Goal: Transaction & Acquisition: Purchase product/service

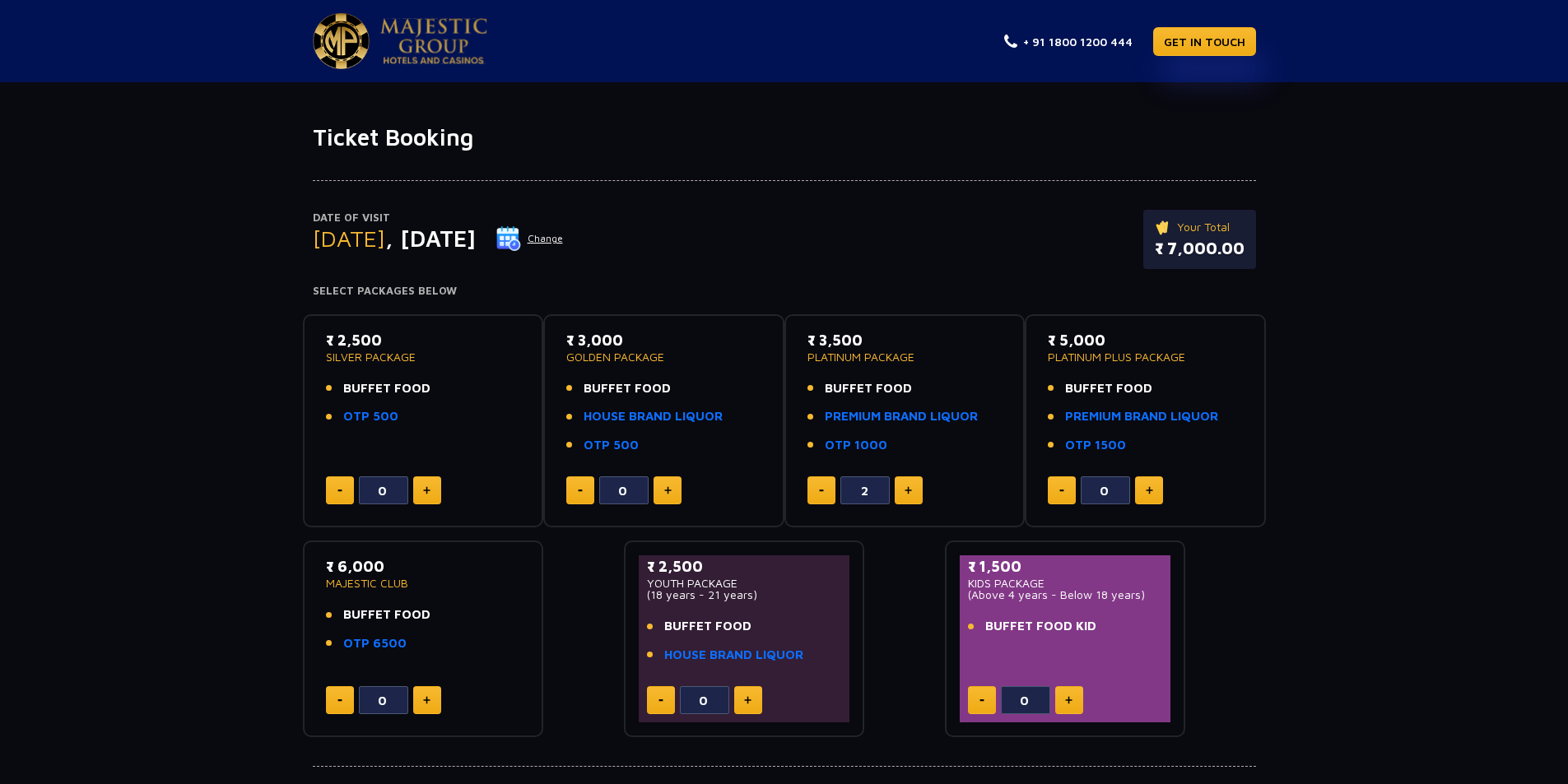
click at [126, 456] on div "Date of Visit Thursday , 27 Nov 2025 Change Your Total ₹ 7,000.00 Select Packag…" at bounding box center [784, 445] width 1568 height 587
click at [892, 416] on link "PREMIUM BRAND LIQUOR" at bounding box center [901, 417] width 153 height 19
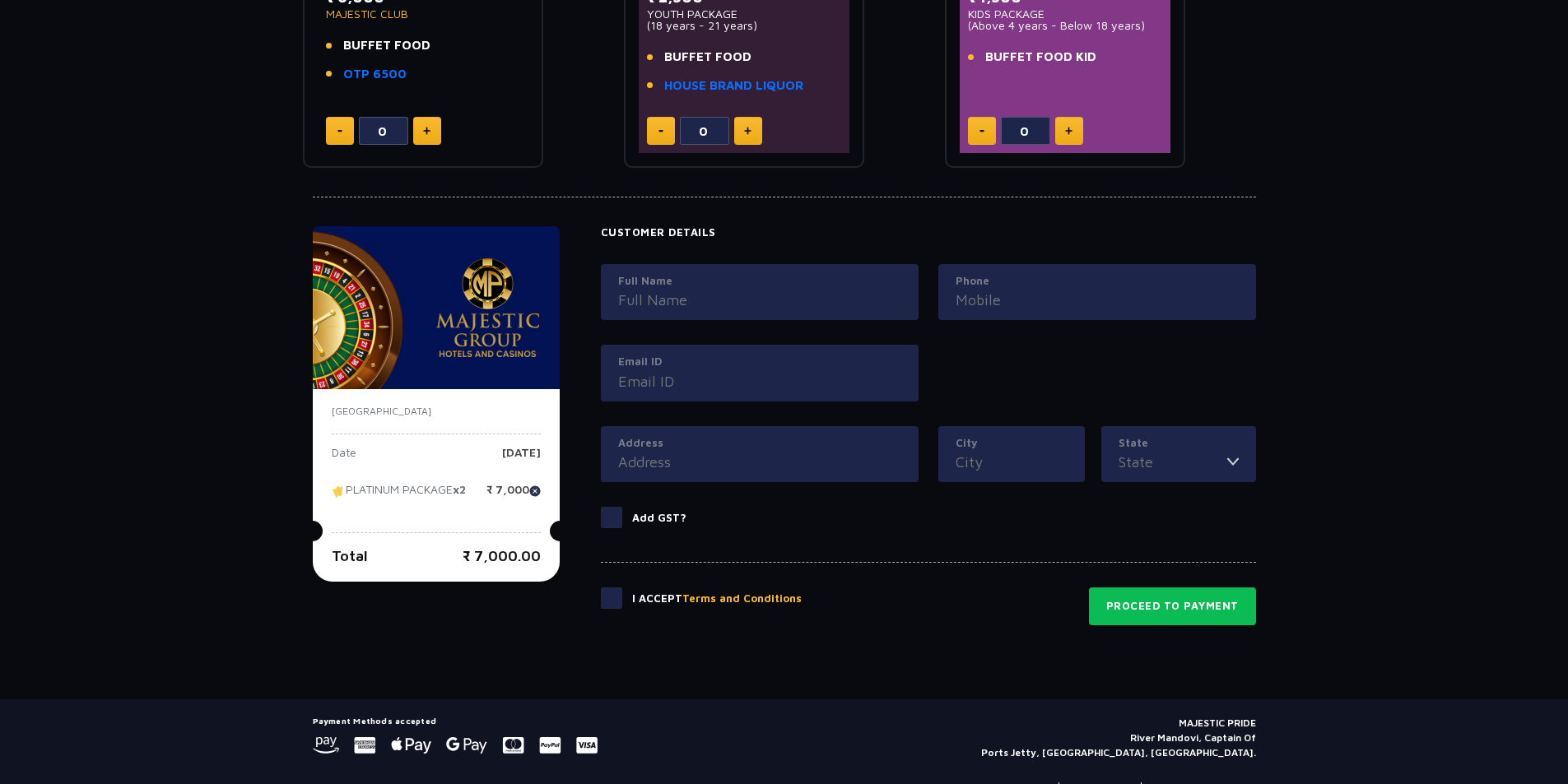
scroll to position [609, 0]
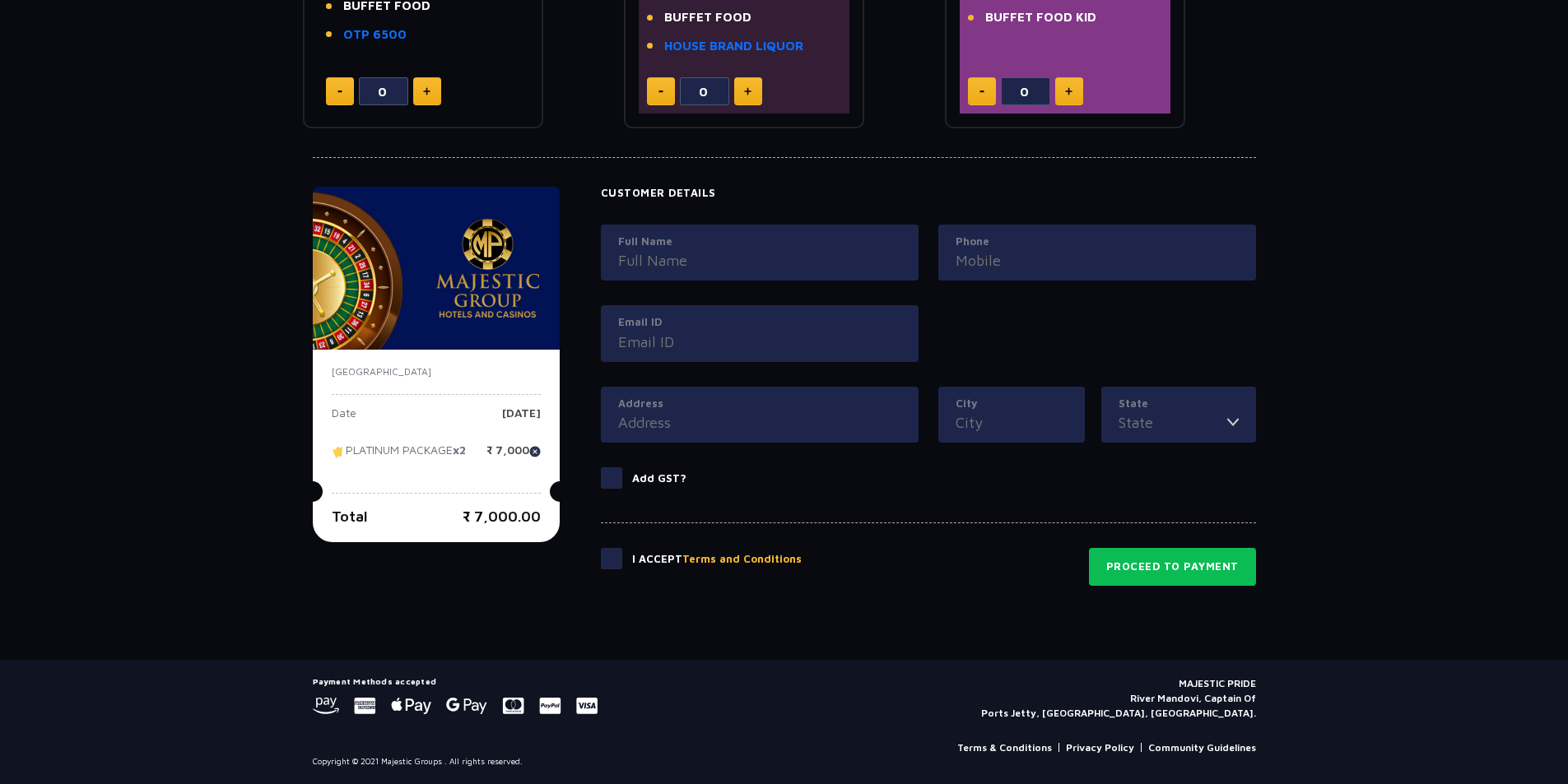
click at [622, 254] on input "Full Name" at bounding box center [760, 260] width 283 height 22
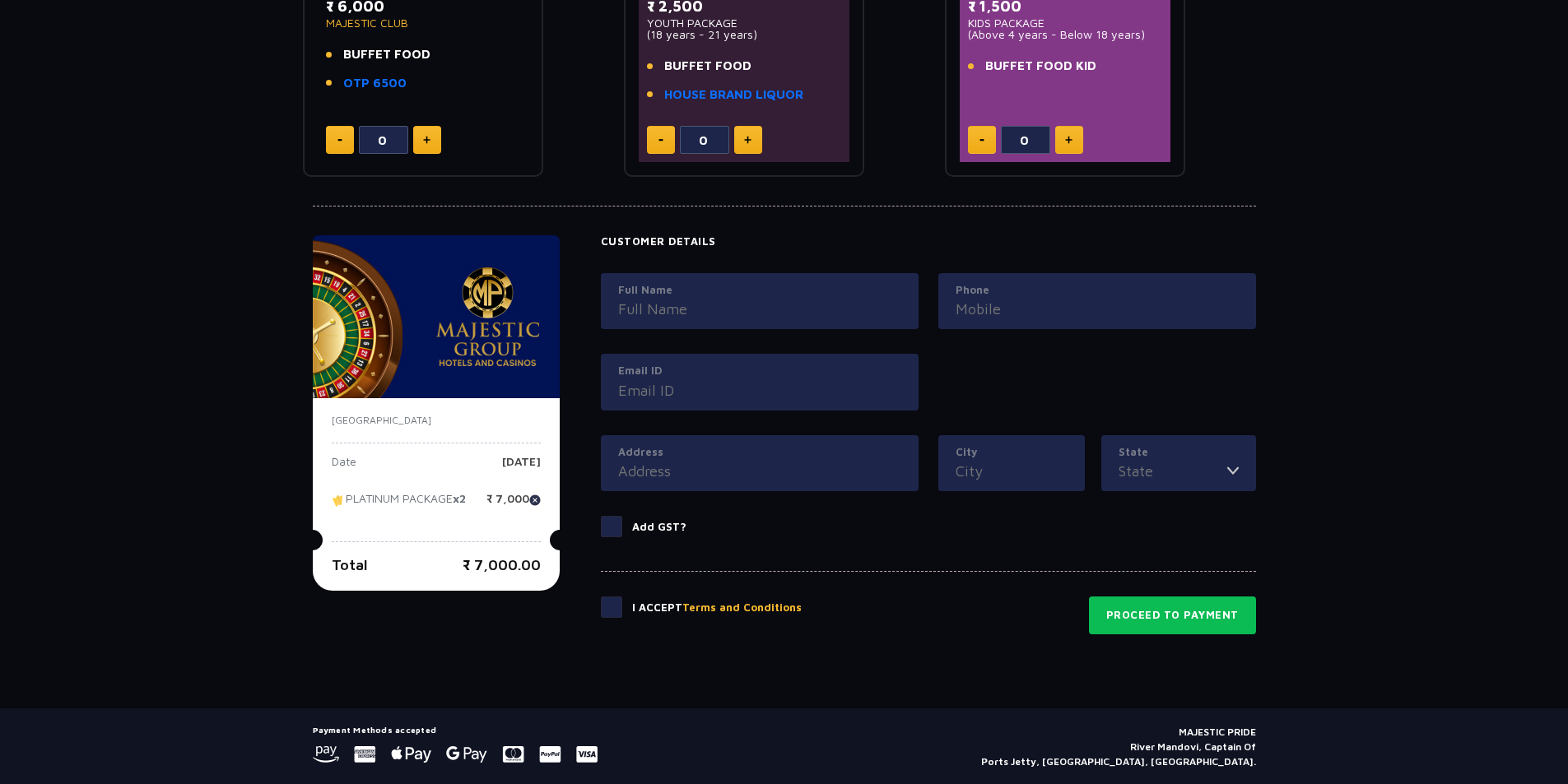
scroll to position [576, 0]
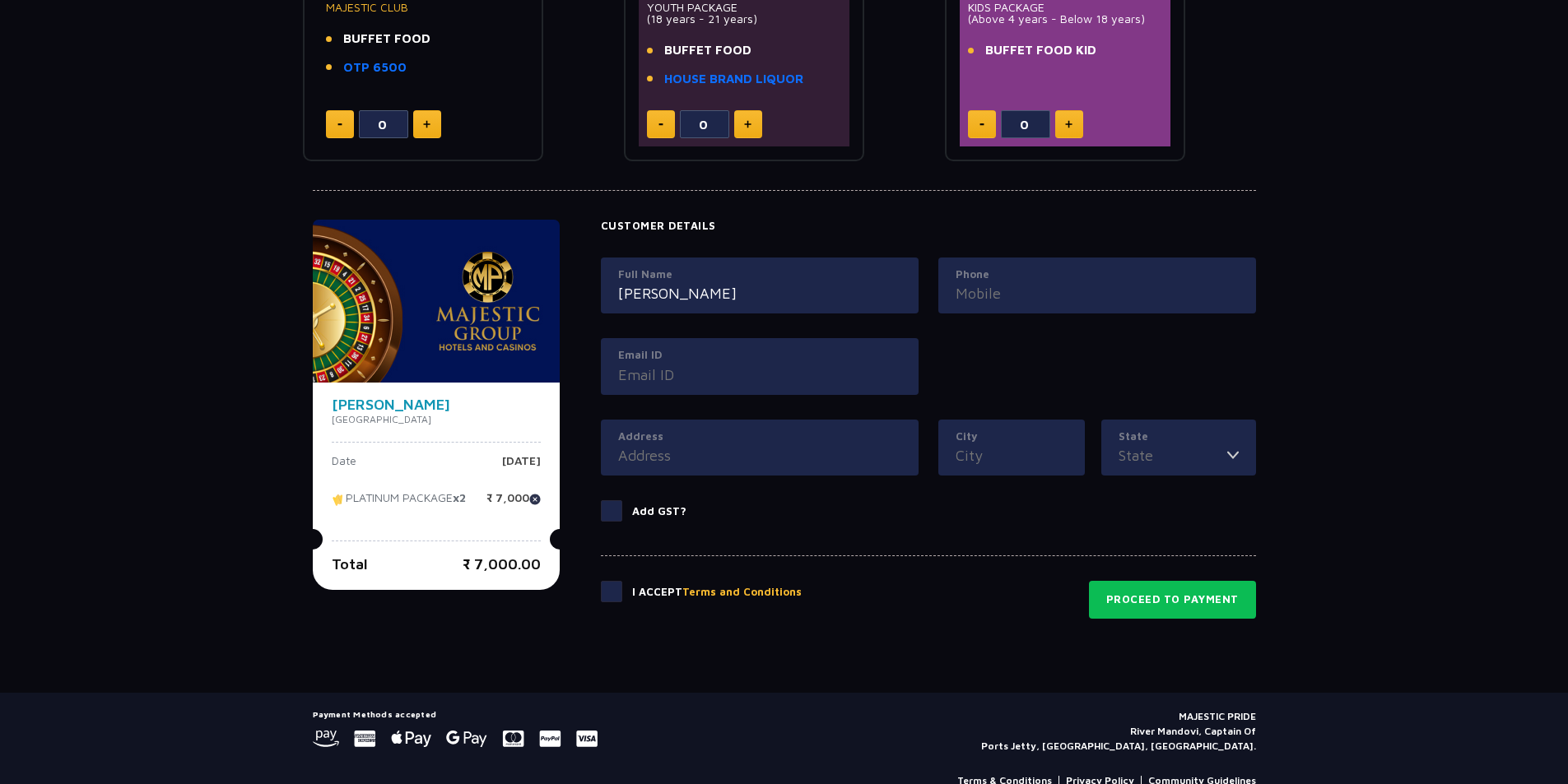
type input "[PERSON_NAME]"
type input "9951555590"
type input "[EMAIL_ADDRESS][DOMAIN_NAME]"
type input "9-11-238/14/A [PERSON_NAME] Golconda fort"
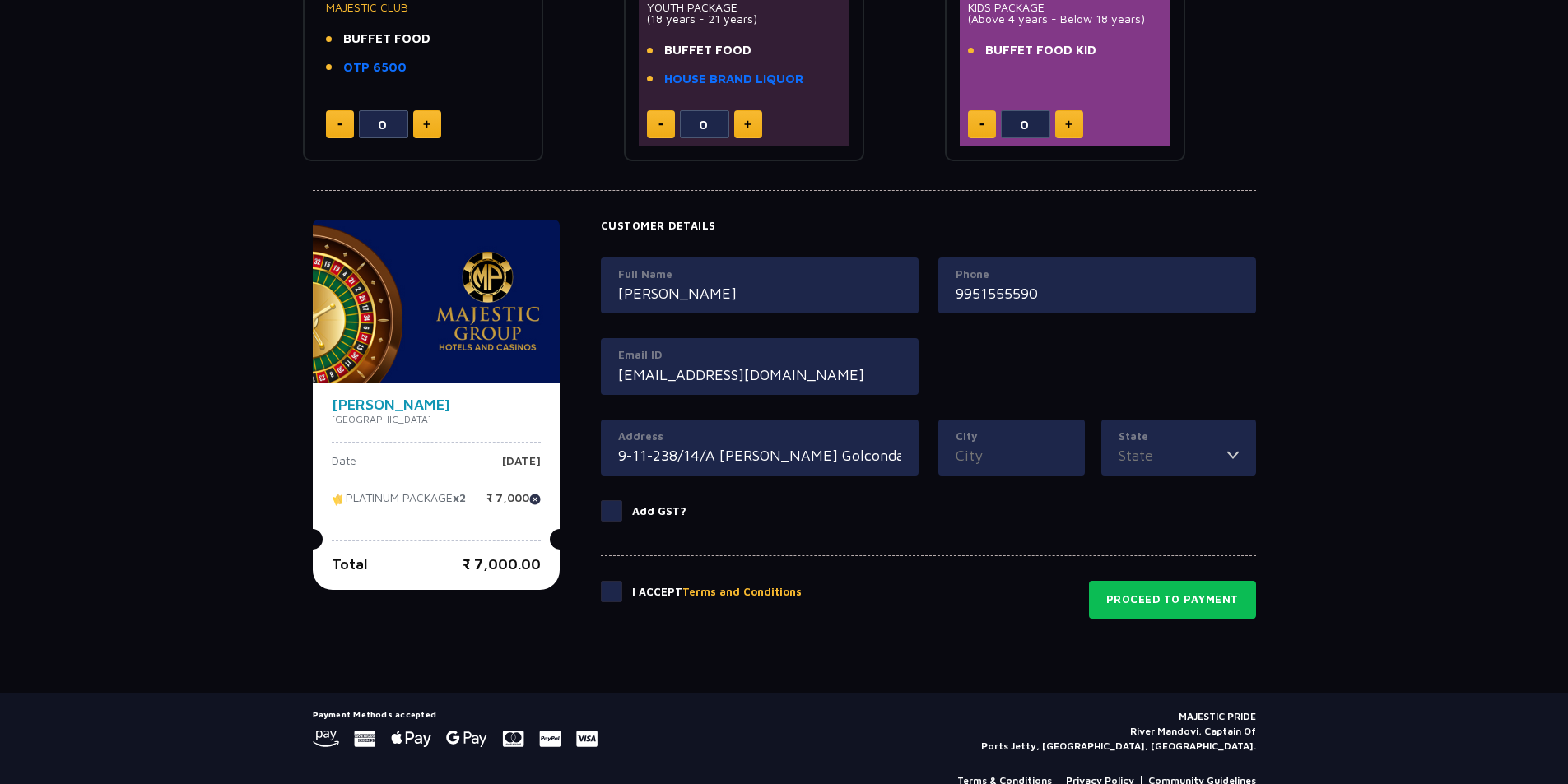
type input "[GEOGRAPHIC_DATA]"
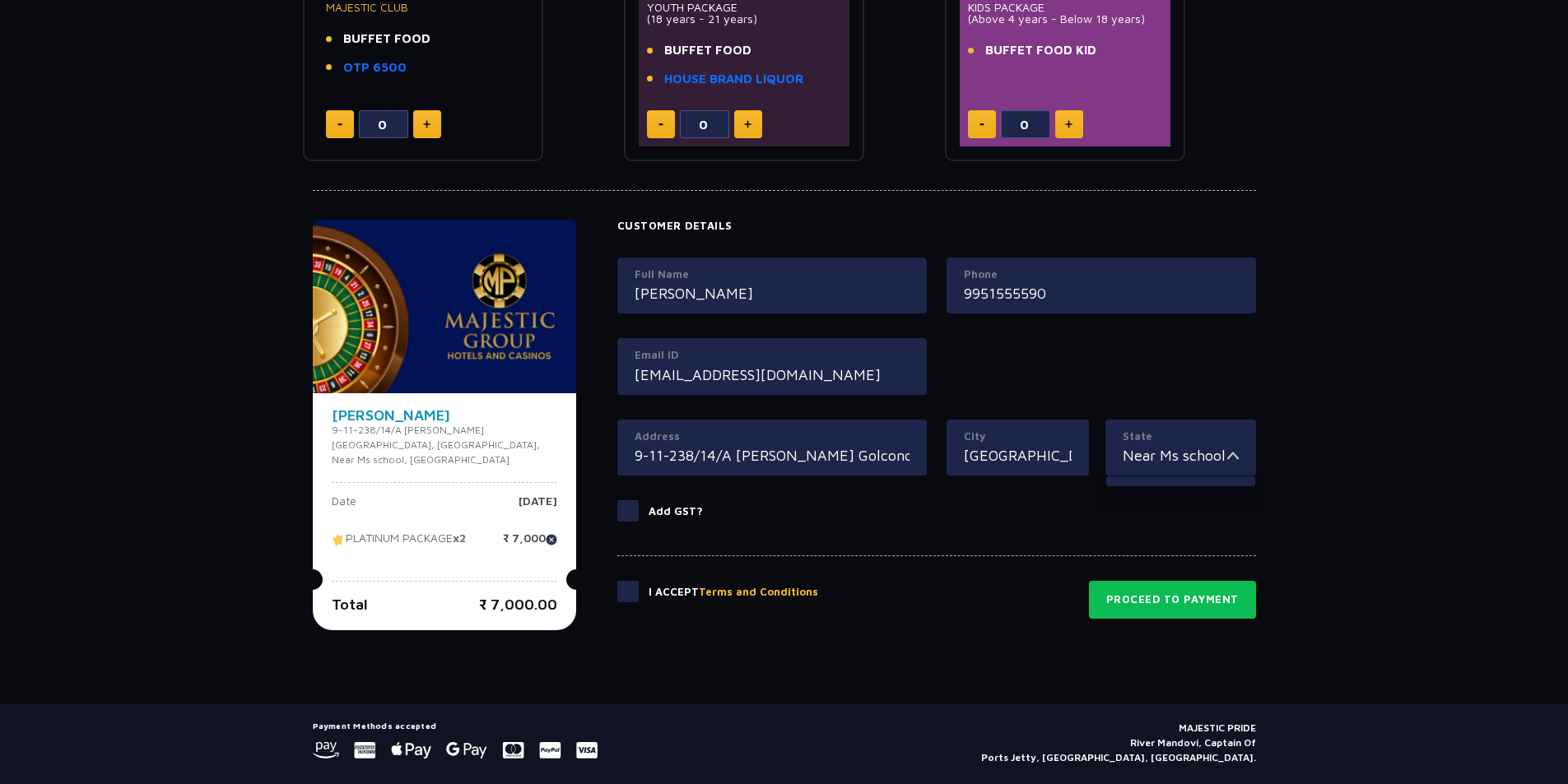
click at [634, 599] on span at bounding box center [628, 592] width 21 height 21
click at [0, 0] on input "checkbox" at bounding box center [0, 0] width 0 height 0
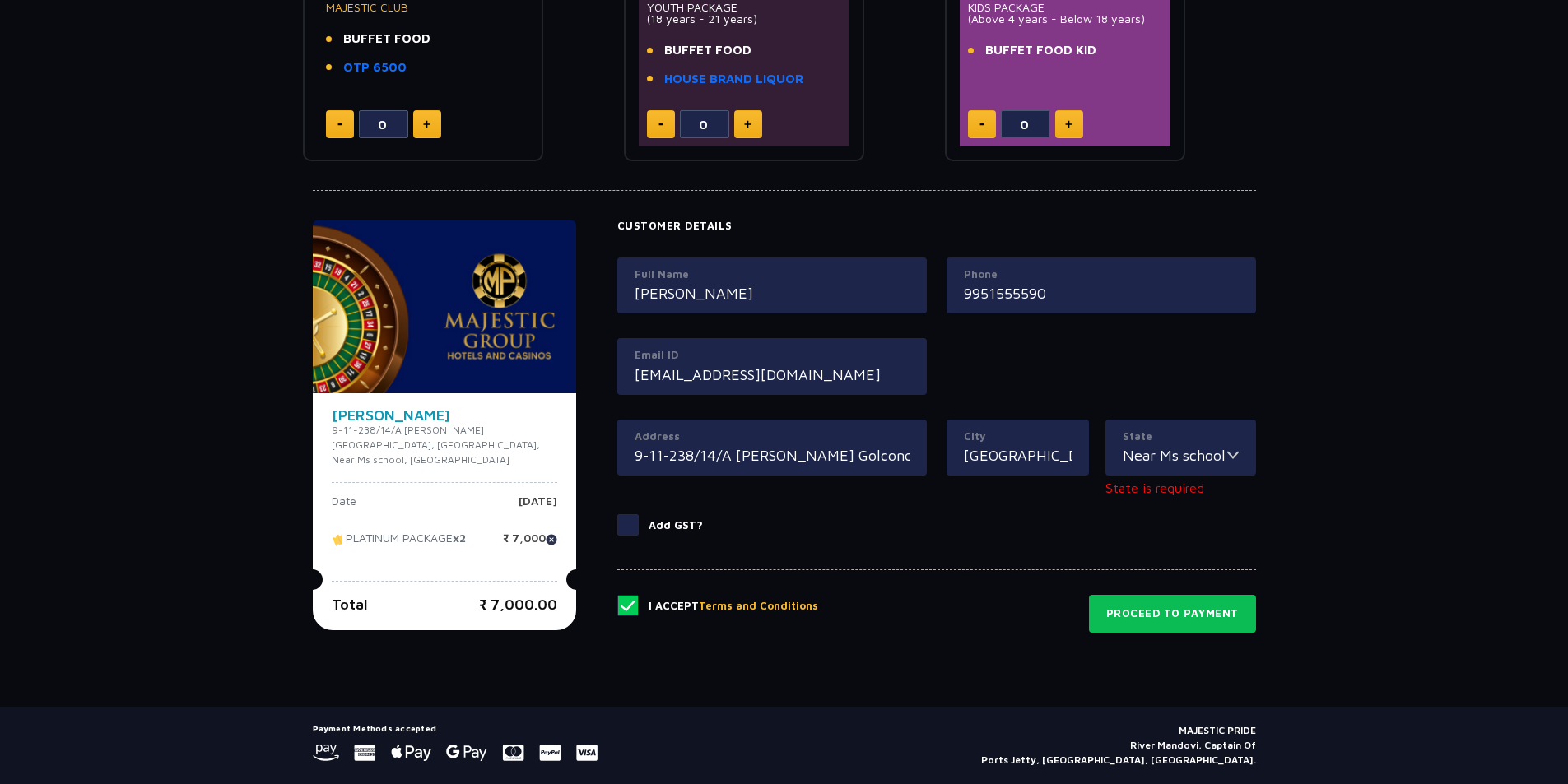
click at [1231, 456] on img at bounding box center [1233, 455] width 12 height 22
click at [1184, 454] on input "Near Ms school" at bounding box center [1174, 455] width 105 height 22
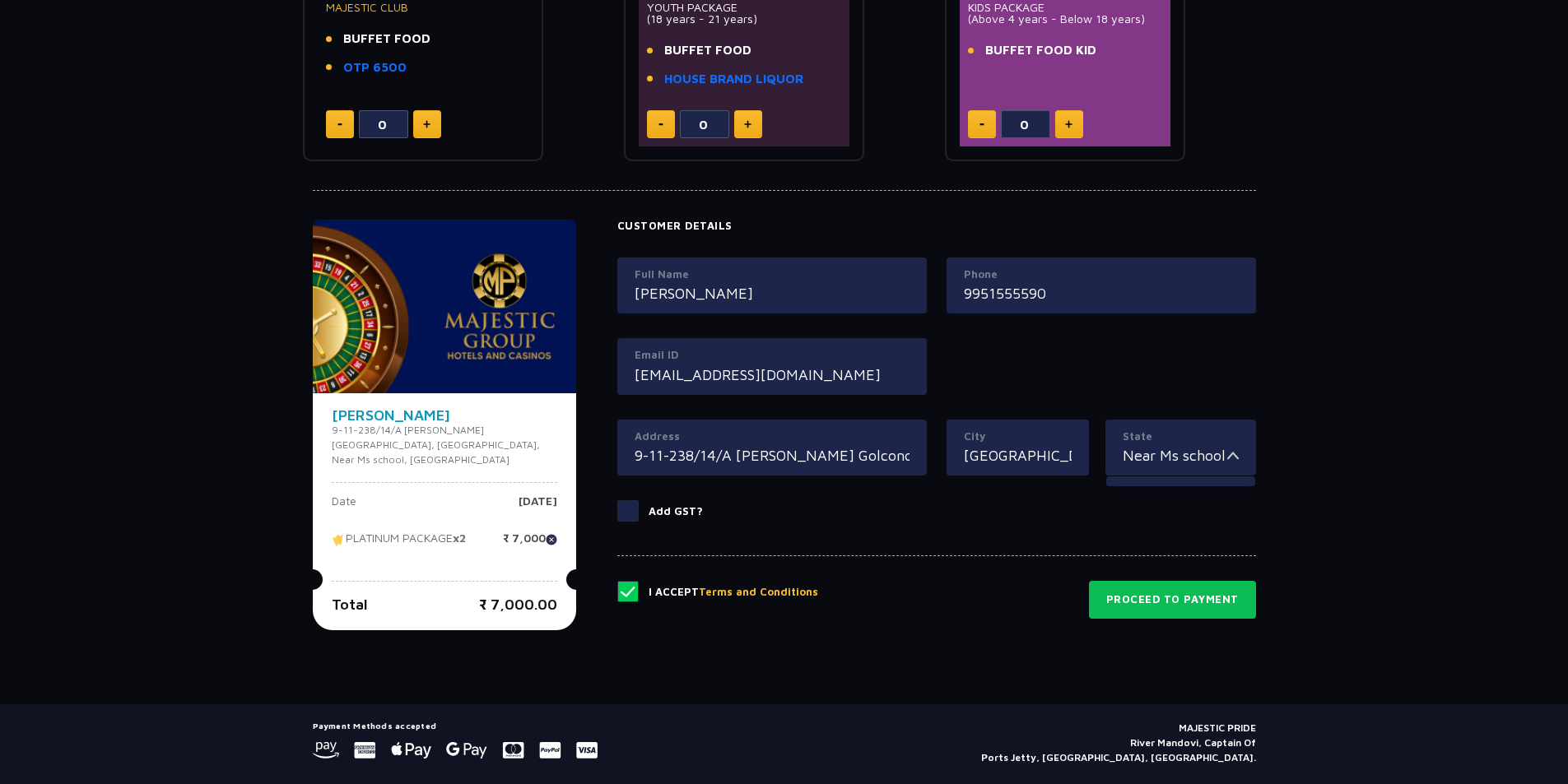
type input "Telangana"
click at [949, 521] on label "Add GST?" at bounding box center [937, 511] width 639 height 21
click at [0, 0] on input "Add GST?" at bounding box center [0, 0] width 0 height 0
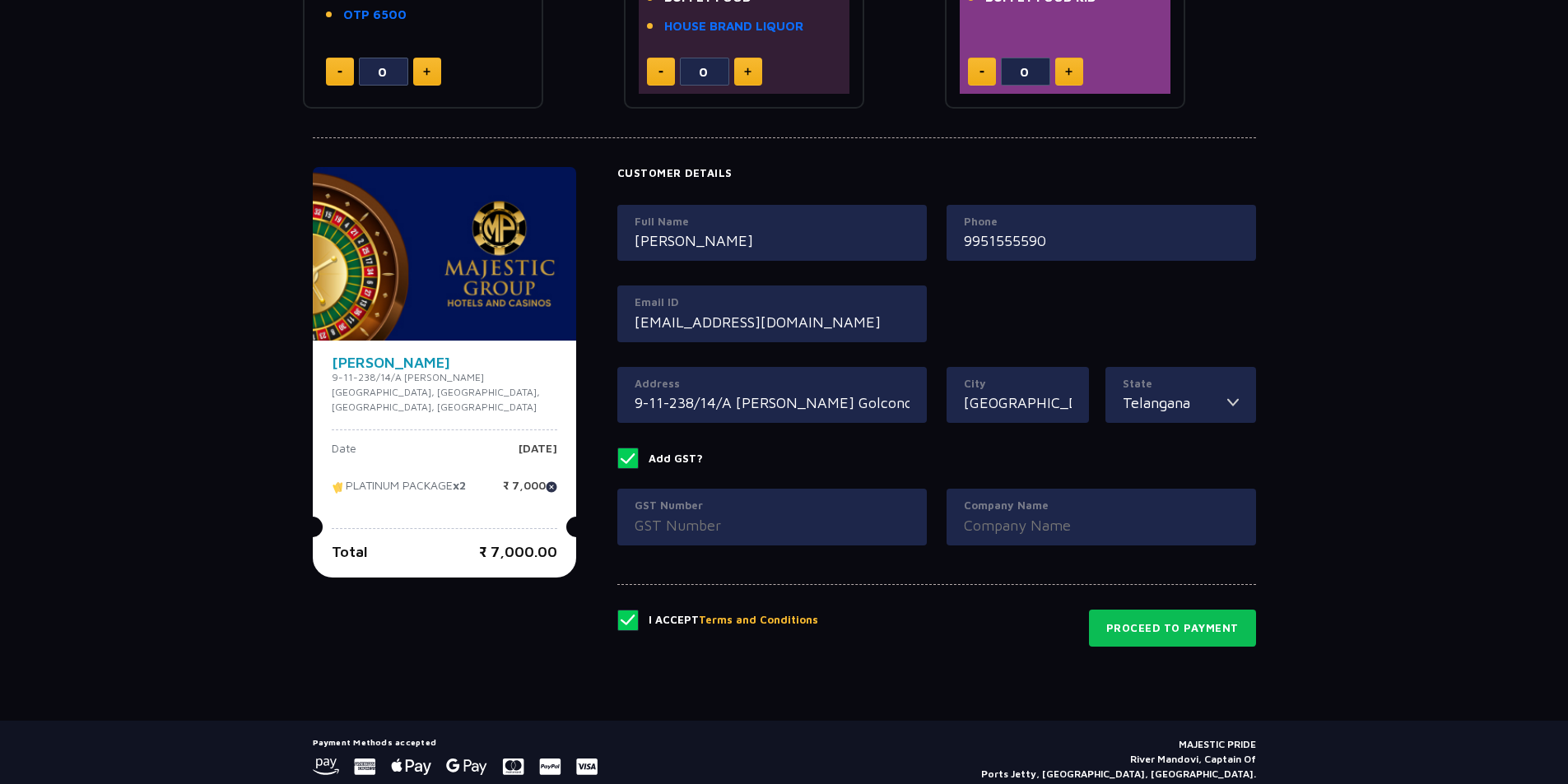
scroll to position [659, 0]
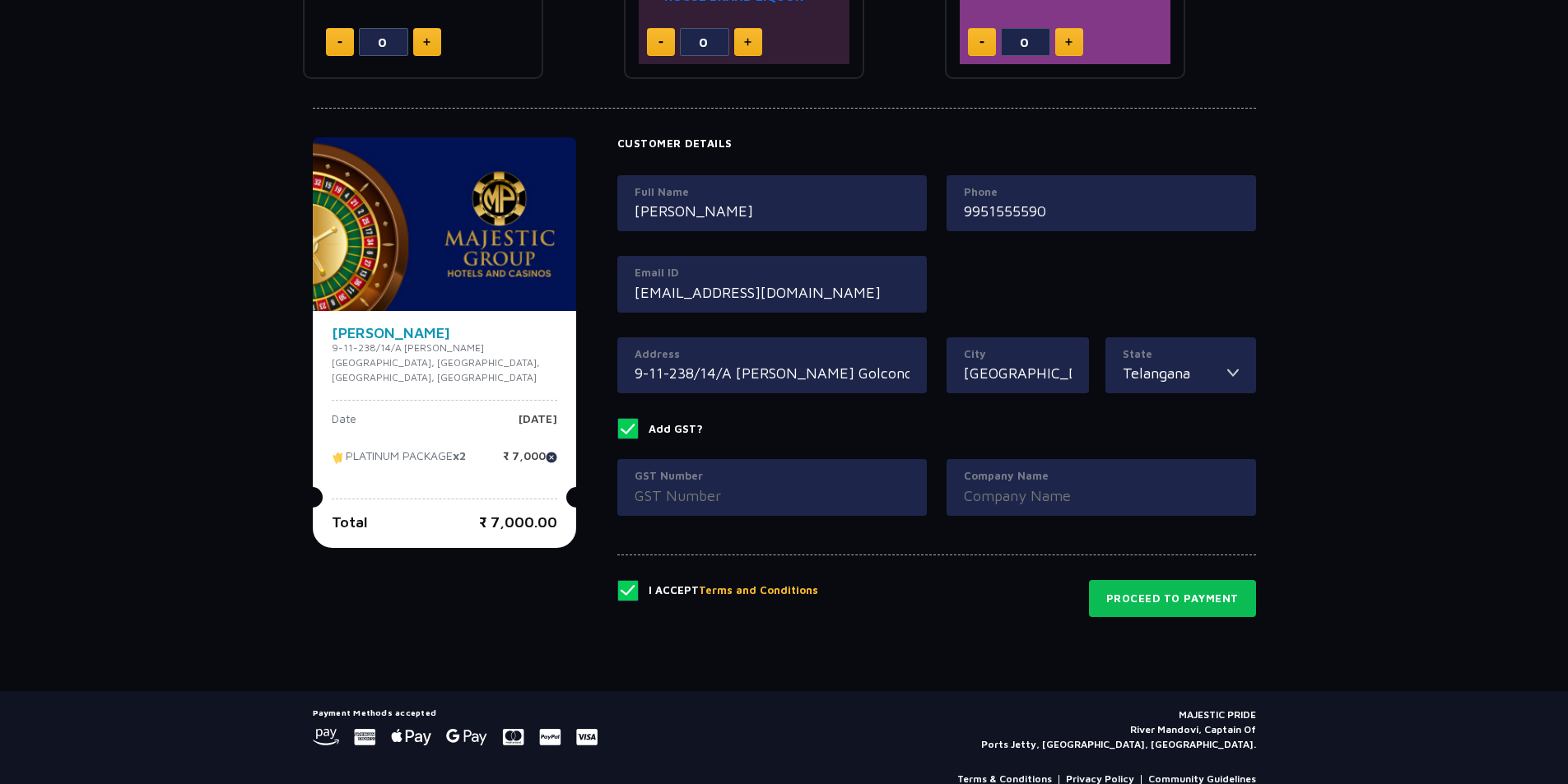
click at [623, 426] on span at bounding box center [628, 429] width 21 height 21
click at [0, 0] on input "Add GST?" at bounding box center [0, 0] width 0 height 0
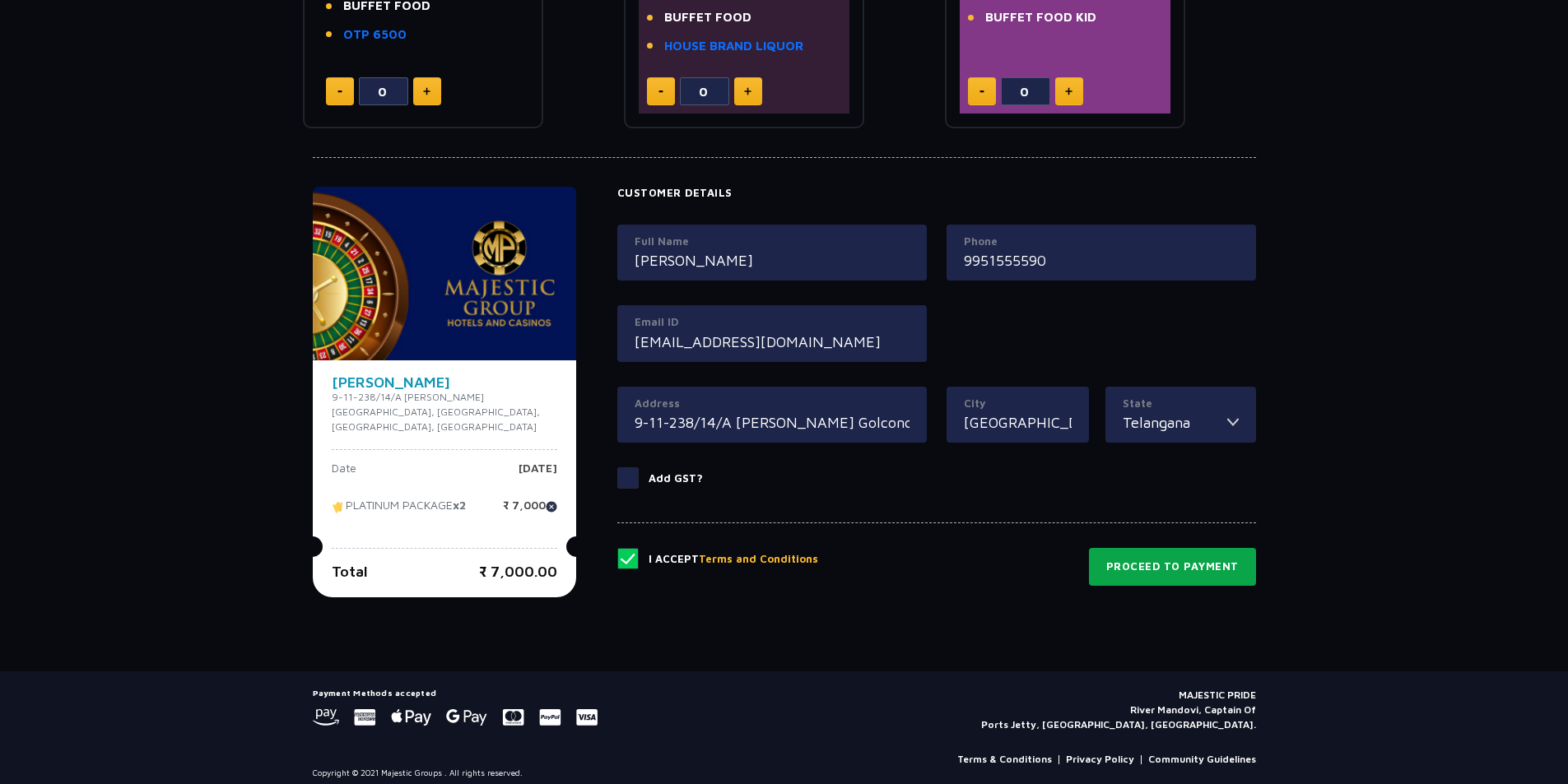
click at [1186, 567] on button "Proceed to Payment" at bounding box center [1172, 567] width 167 height 38
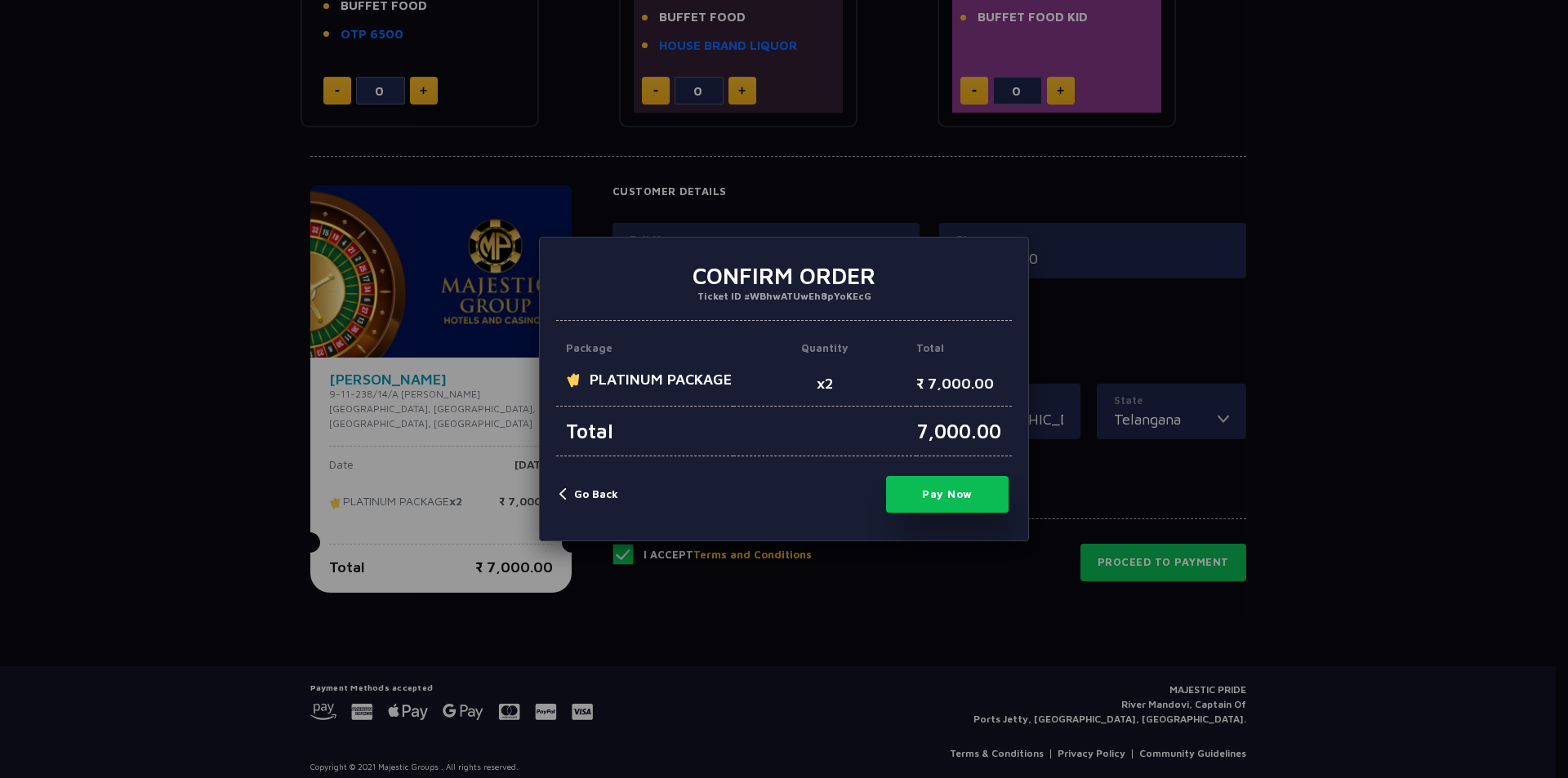
click at [931, 513] on button "Pay Now" at bounding box center [947, 494] width 123 height 37
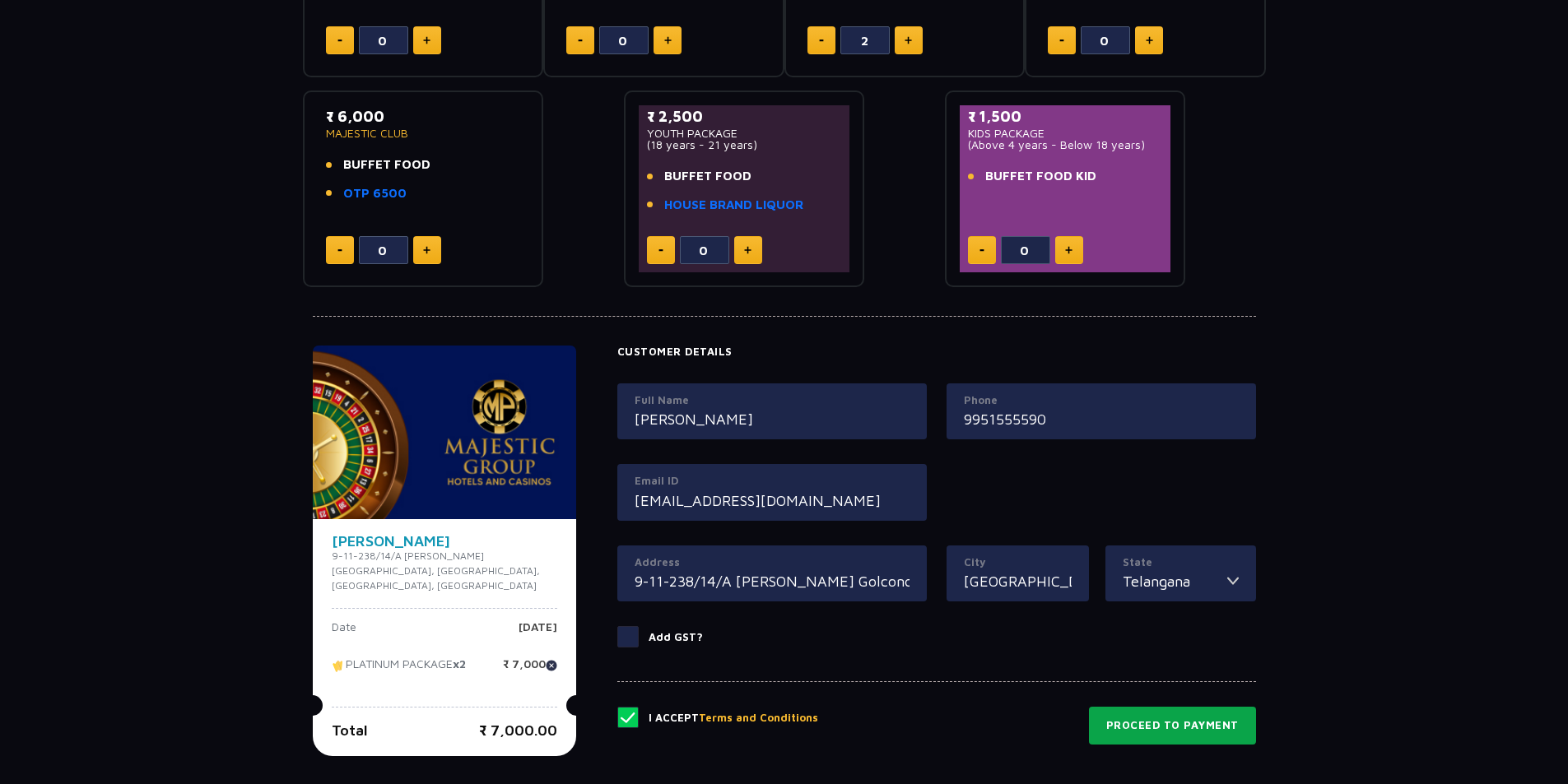
scroll to position [494, 0]
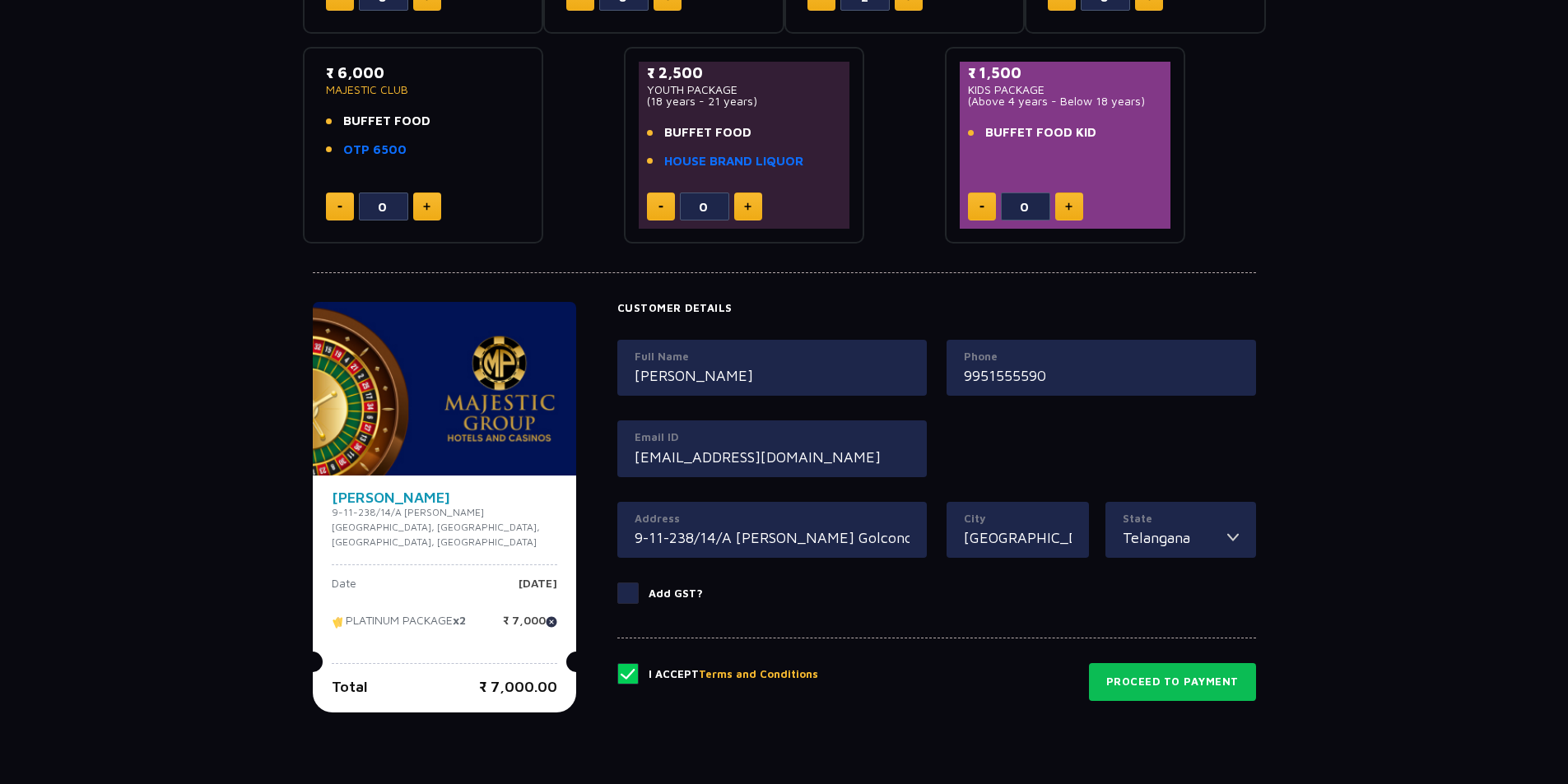
click at [1472, 254] on div "Ticket Booking Date of Visit [DATE] Change Your Total ₹ 7,000.00 Select Package…" at bounding box center [784, 208] width 1568 height 1157
click at [1157, 692] on button "Proceed to Payment" at bounding box center [1172, 683] width 167 height 38
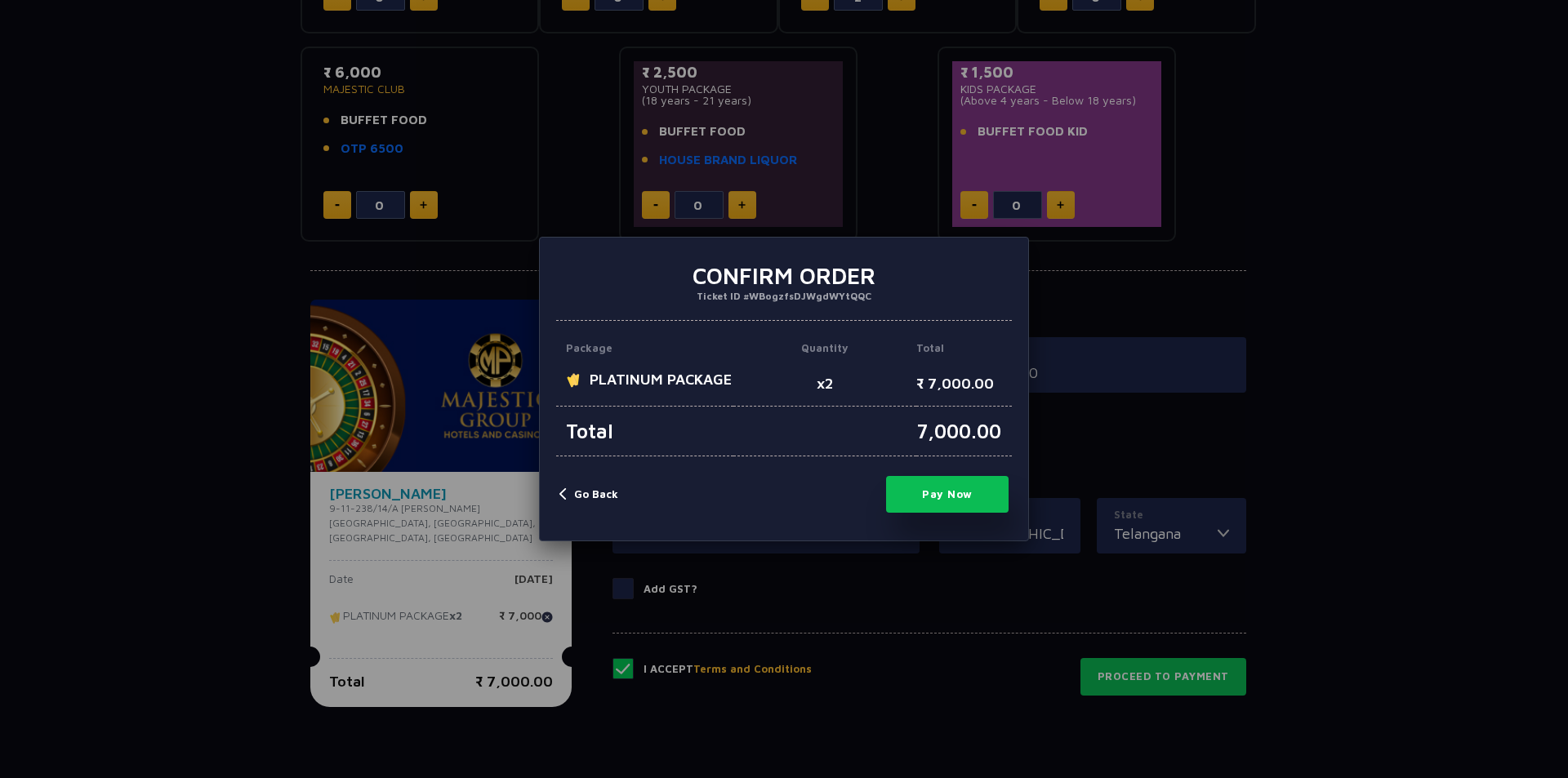
click at [947, 513] on button "Pay Now" at bounding box center [947, 494] width 123 height 37
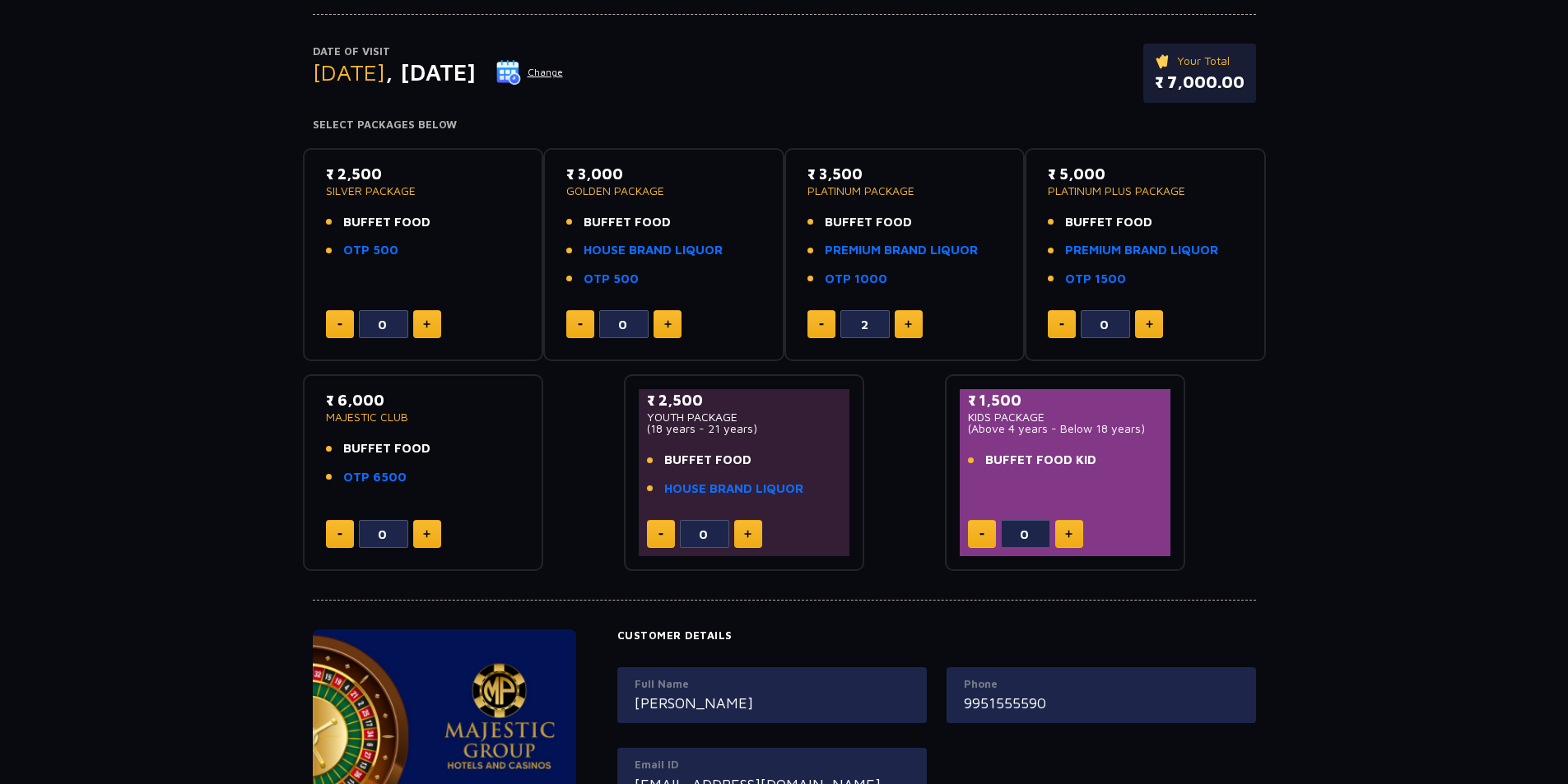
scroll to position [165, 0]
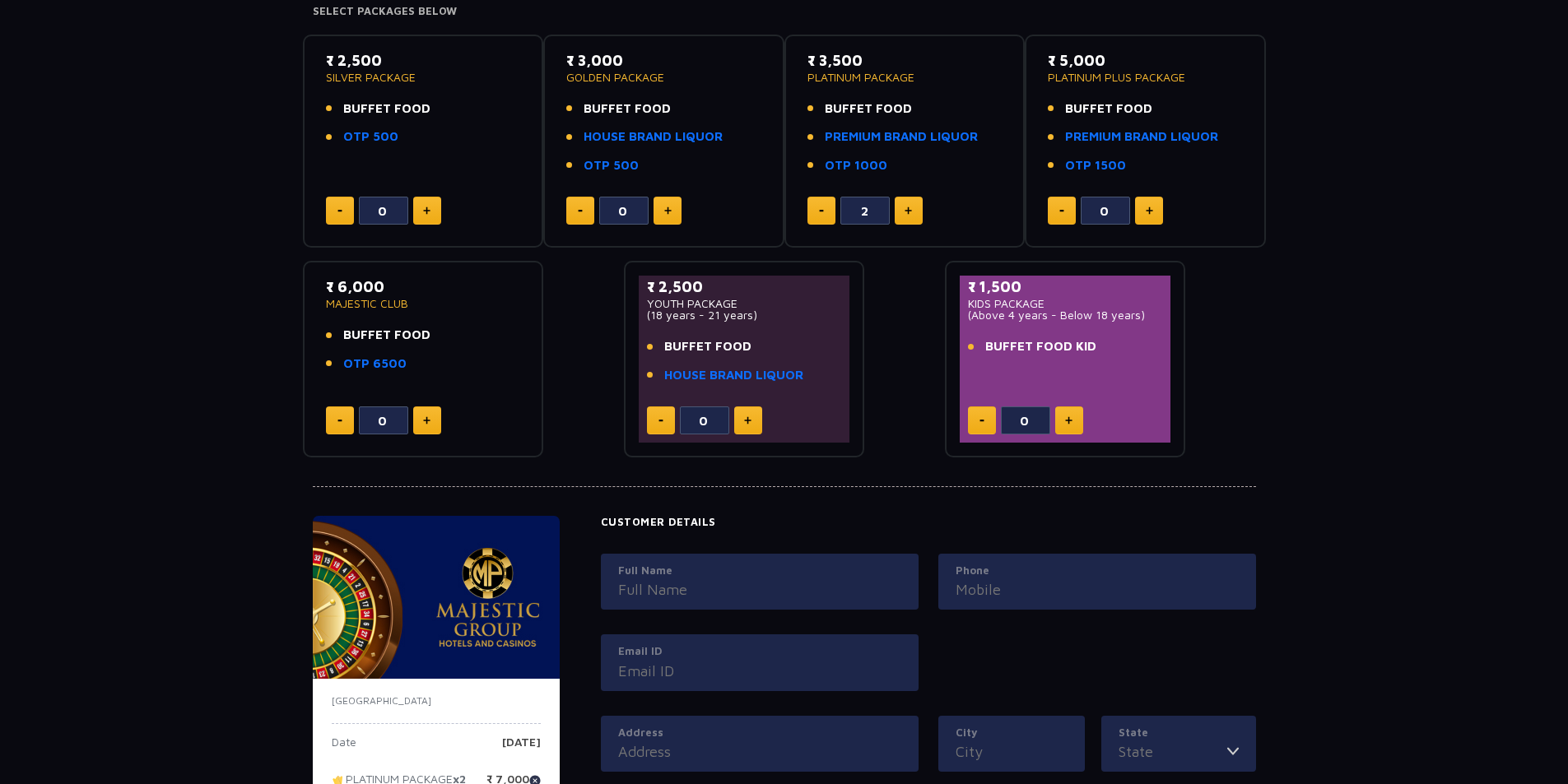
scroll to position [33, 0]
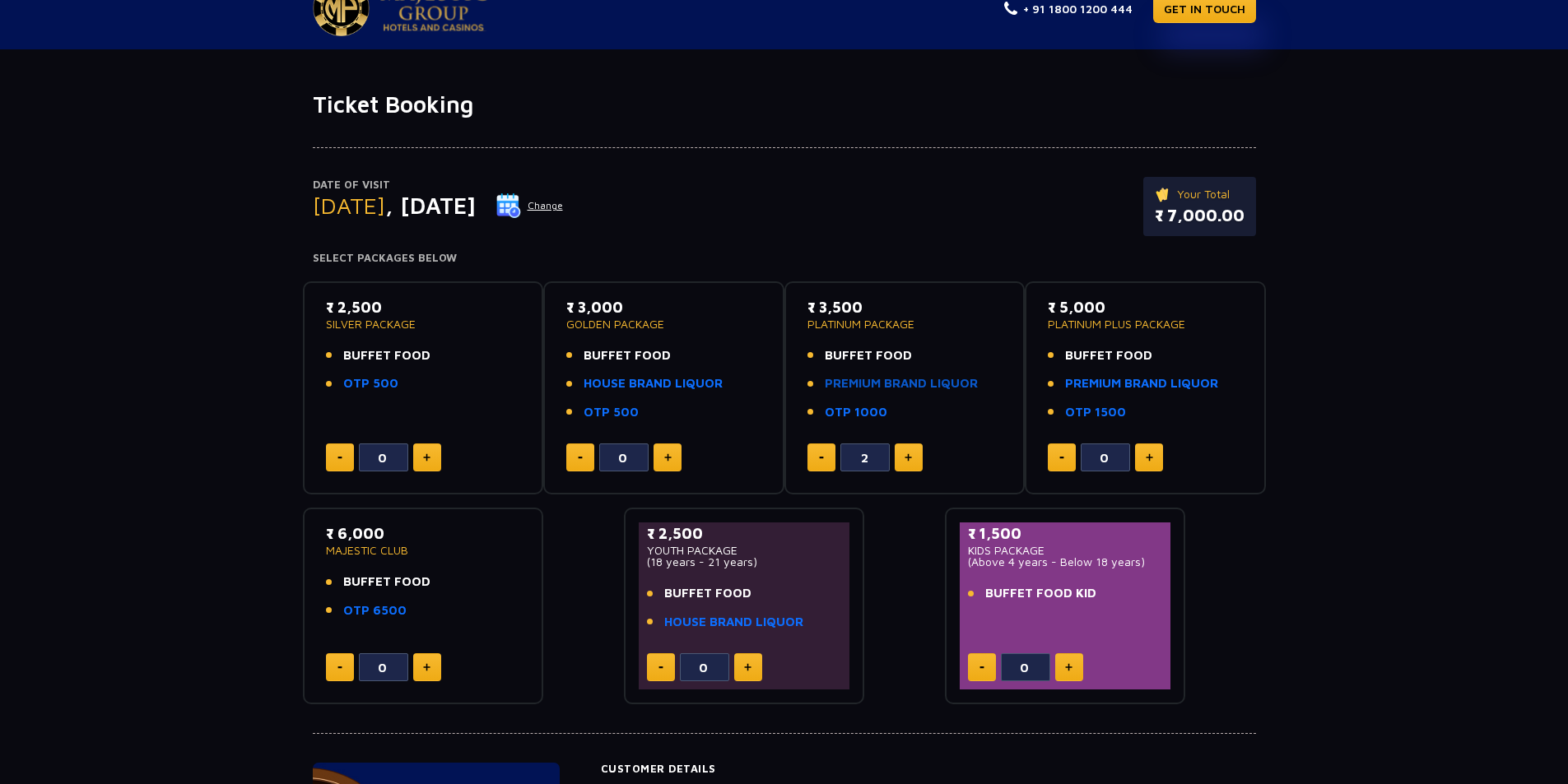
click at [881, 383] on link "PREMIUM BRAND LIQUOR" at bounding box center [901, 384] width 153 height 19
